Goal: Information Seeking & Learning: Check status

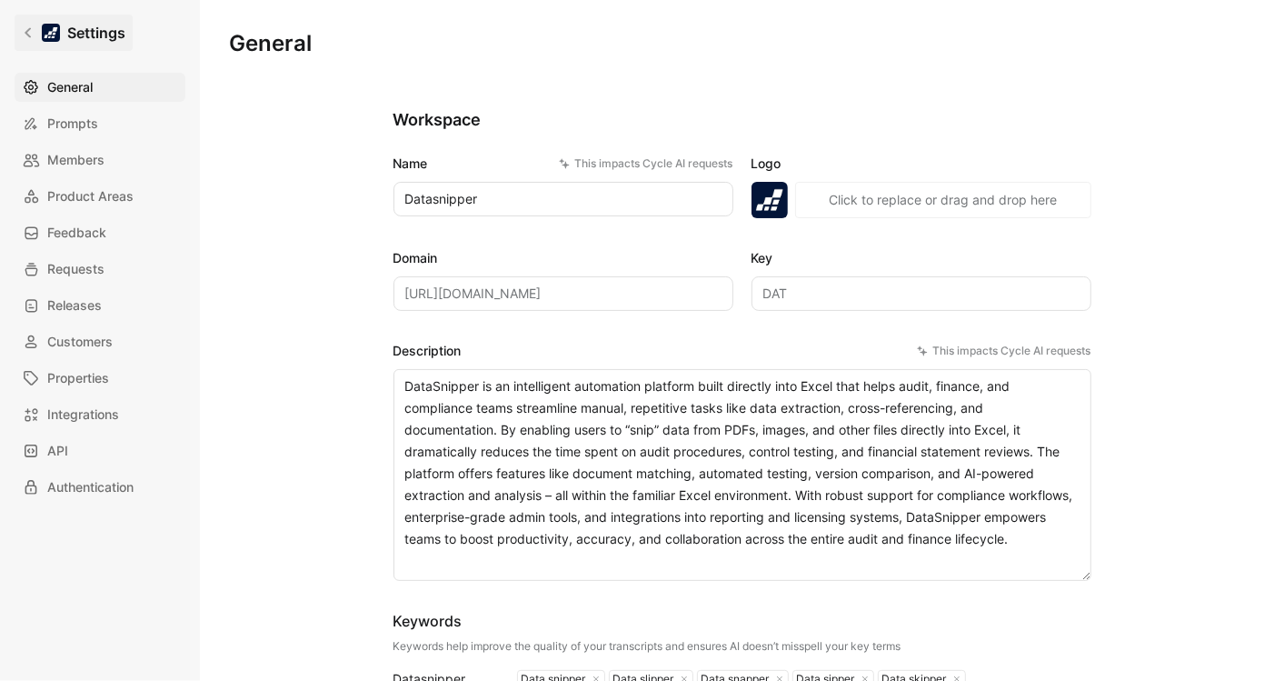
click at [27, 30] on icon at bounding box center [28, 33] width 6 height 10
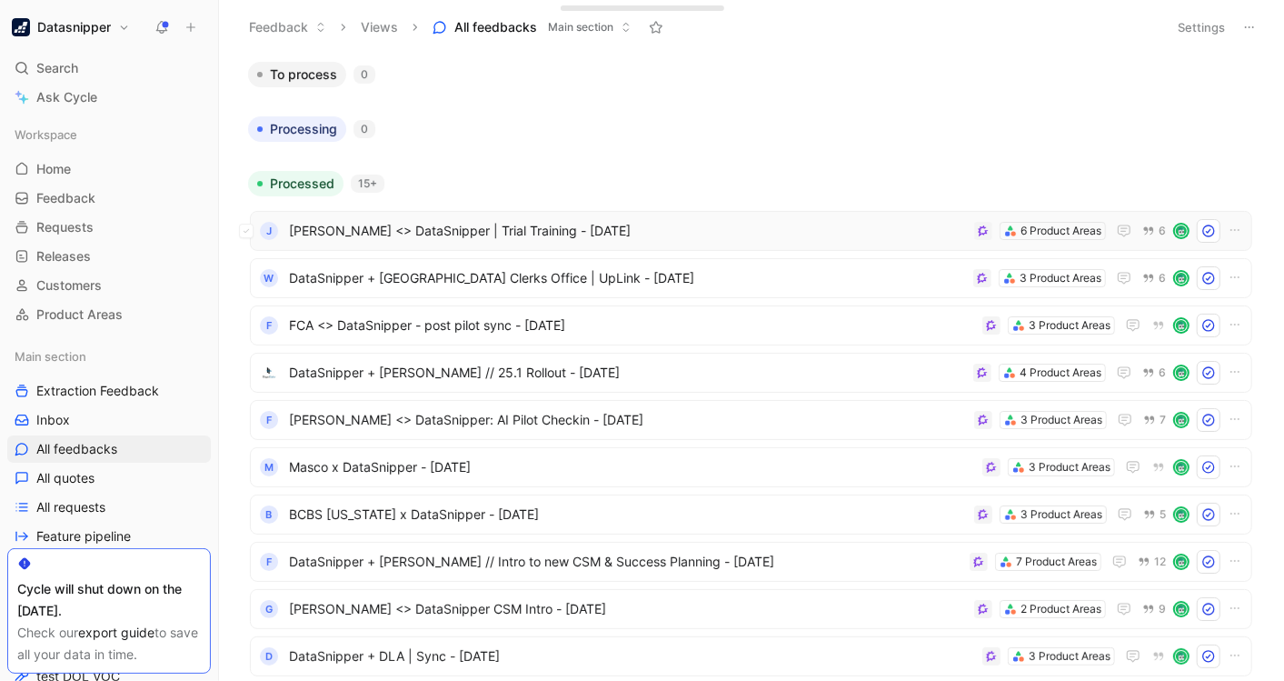
click at [661, 216] on div "J [PERSON_NAME] <> DataSnipper | Trial Training - [DATE] 6 Product Areas 6" at bounding box center [751, 231] width 1002 height 40
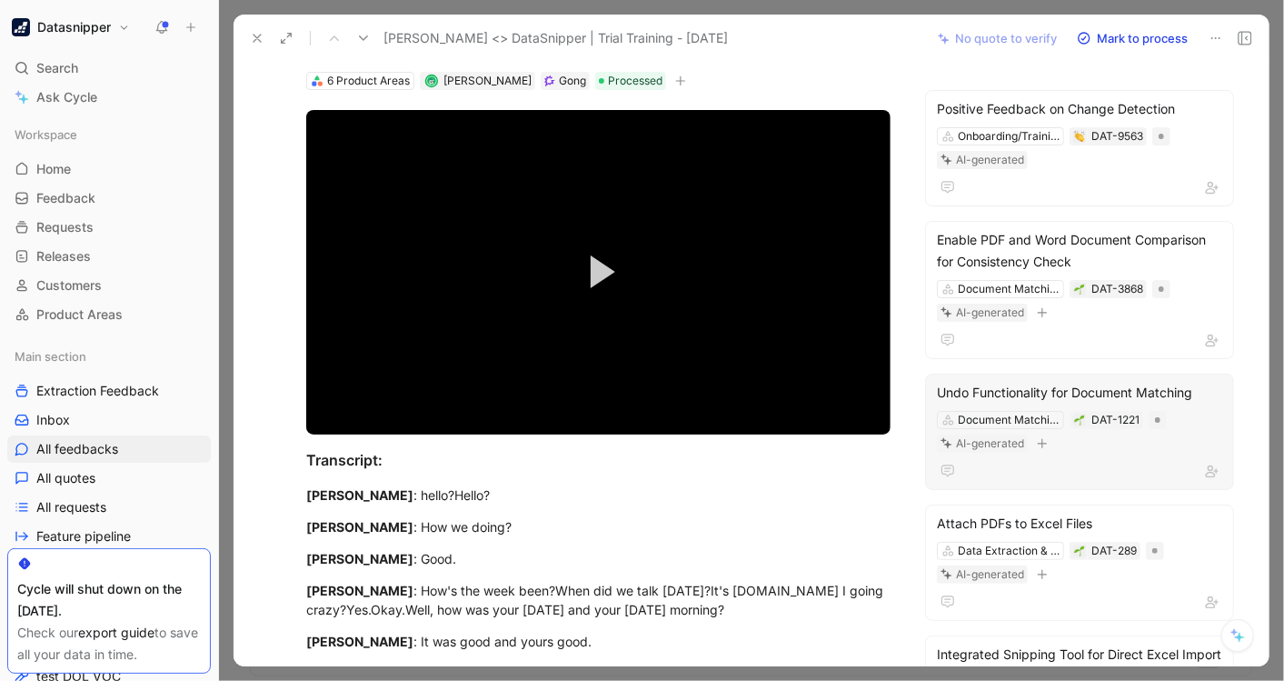
scroll to position [67, 0]
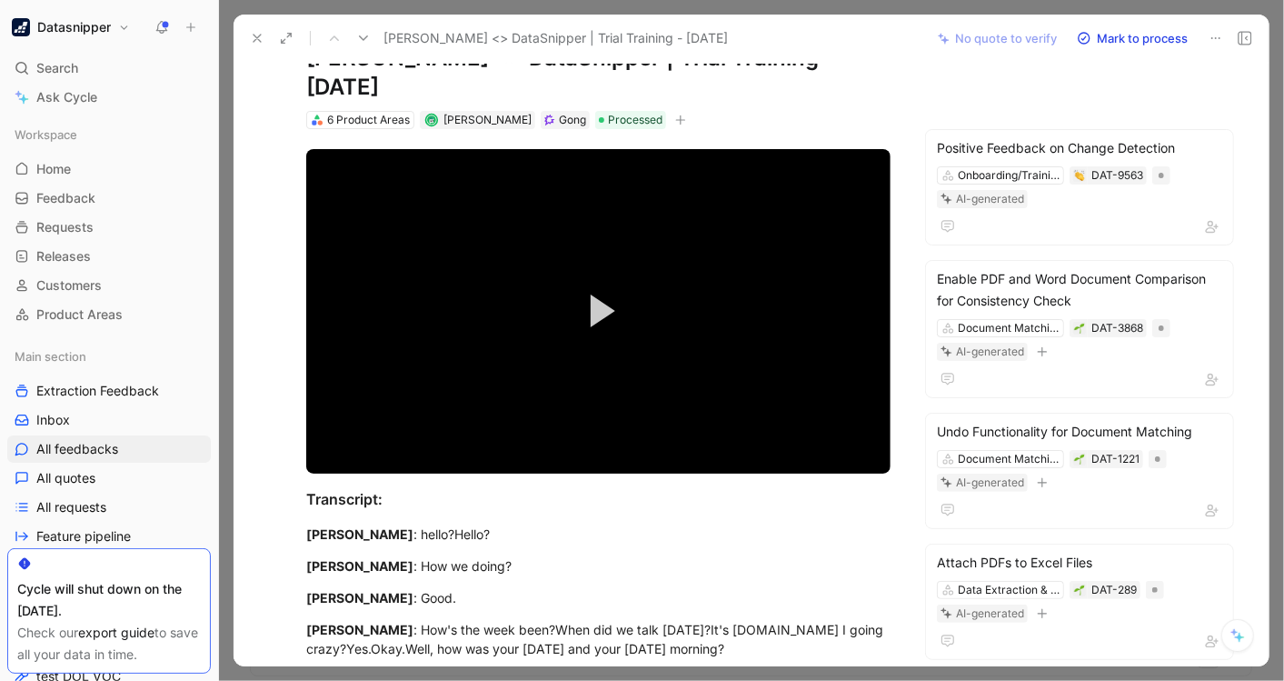
click at [1274, 147] on div at bounding box center [751, 340] width 1065 height 681
